Goal: Task Accomplishment & Management: Use online tool/utility

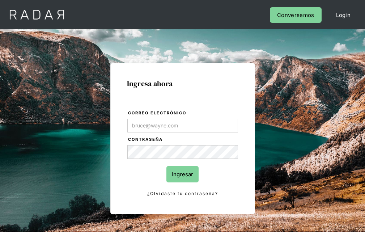
type input "[EMAIL_ADDRESS][PERSON_NAME][DOMAIN_NAME]"
click at [182, 174] on input "Ingresar" at bounding box center [182, 174] width 32 height 16
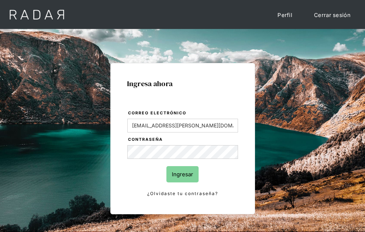
click at [182, 174] on input "Ingresar" at bounding box center [182, 174] width 32 height 16
